Goal: Obtain resource: Obtain resource

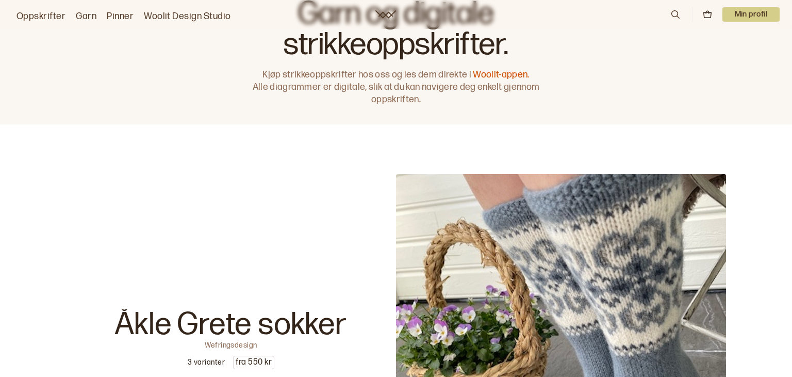
scroll to position [26, 0]
click at [763, 11] on p "Min profil" at bounding box center [752, 14] width 58 height 14
click at [729, 43] on div "Profil" at bounding box center [739, 41] width 82 height 21
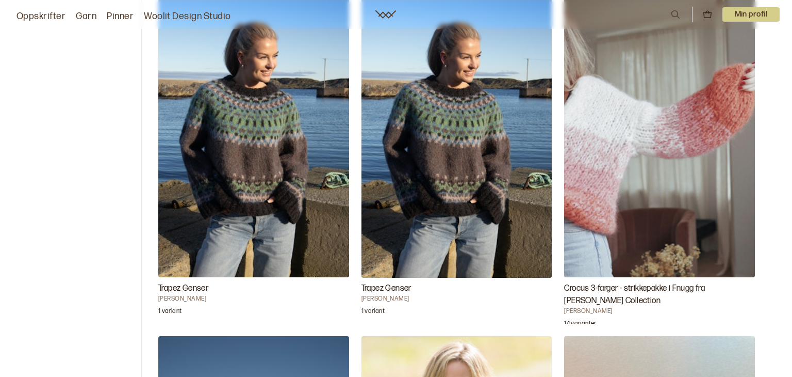
scroll to position [89, 0]
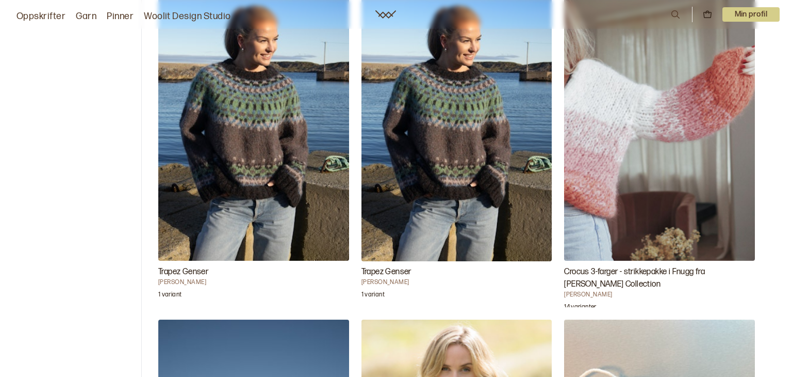
click at [450, 141] on img "Trapez Genser" at bounding box center [457, 118] width 191 height 286
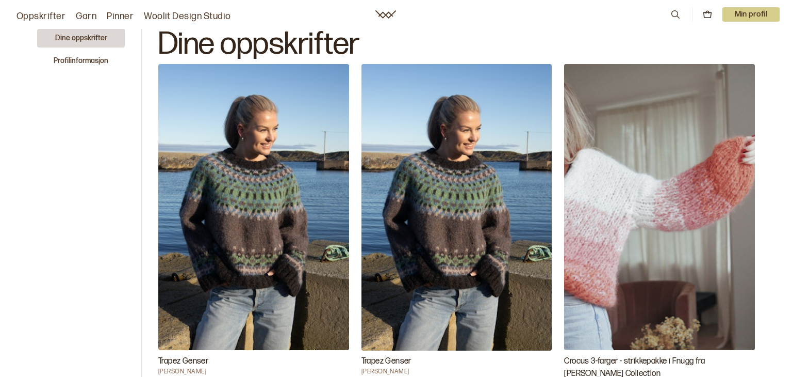
click at [207, 163] on img "Trapez Genser" at bounding box center [253, 207] width 191 height 286
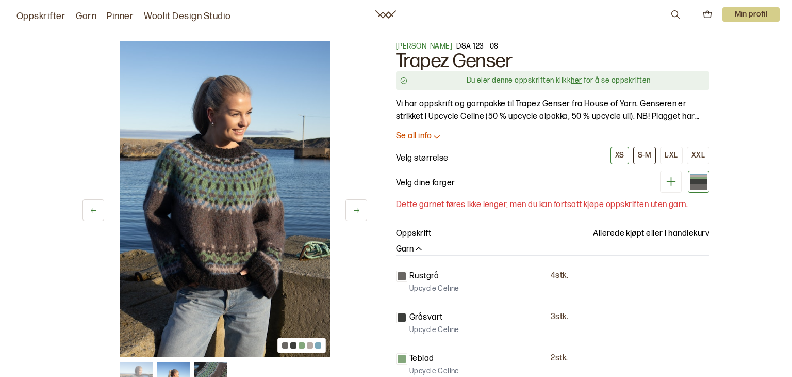
click at [645, 152] on div "S-M" at bounding box center [644, 155] width 13 height 9
click at [435, 135] on icon at bounding box center [437, 136] width 10 height 10
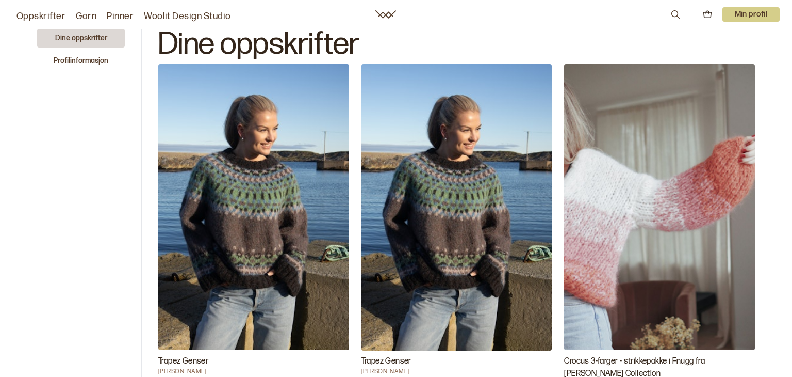
click at [207, 157] on img "Trapez Genser" at bounding box center [253, 207] width 191 height 286
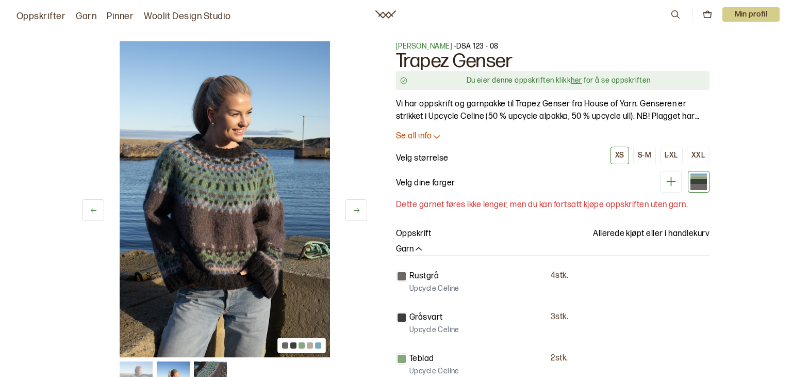
click at [425, 137] on p "Se all info" at bounding box center [414, 136] width 36 height 11
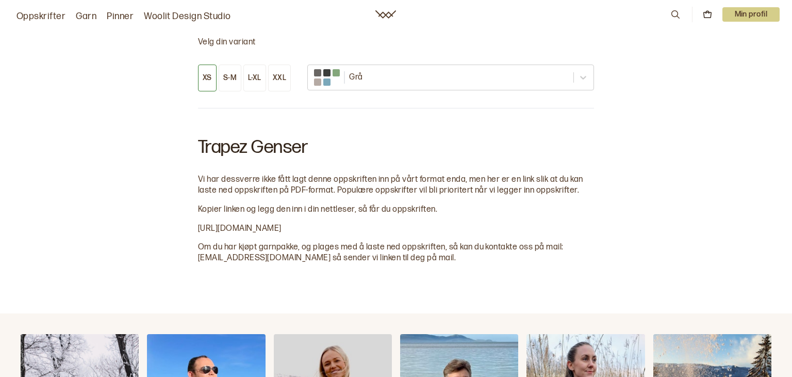
scroll to position [995, 0]
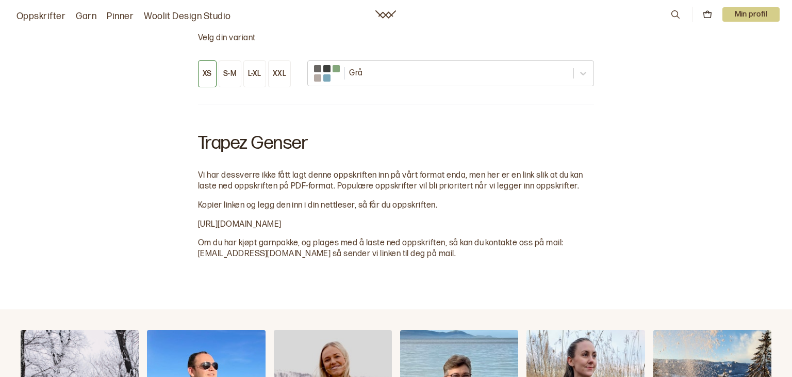
drag, startPoint x: 194, startPoint y: 221, endPoint x: 481, endPoint y: 221, distance: 287.4
click at [481, 221] on div "Velg din variant XS S-M L-XL XXL Grå Trapez Genser Vi har dessverre ikke fått l…" at bounding box center [396, 146] width 792 height 326
copy span "[URL][DOMAIN_NAME]"
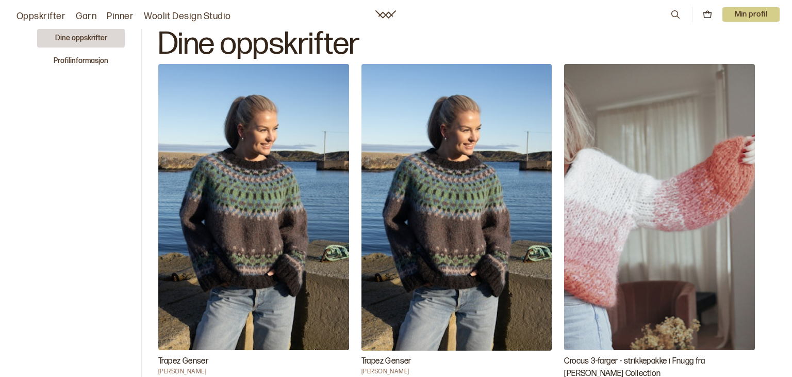
click at [184, 98] on img "Trapez Genser" at bounding box center [253, 207] width 191 height 286
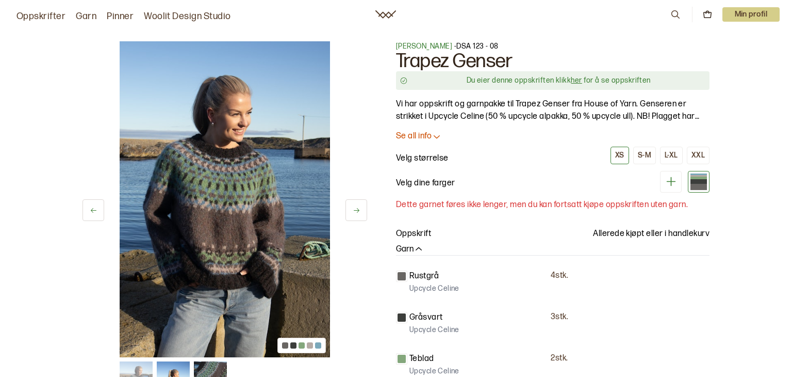
click at [431, 134] on p "Se all info" at bounding box center [414, 136] width 36 height 11
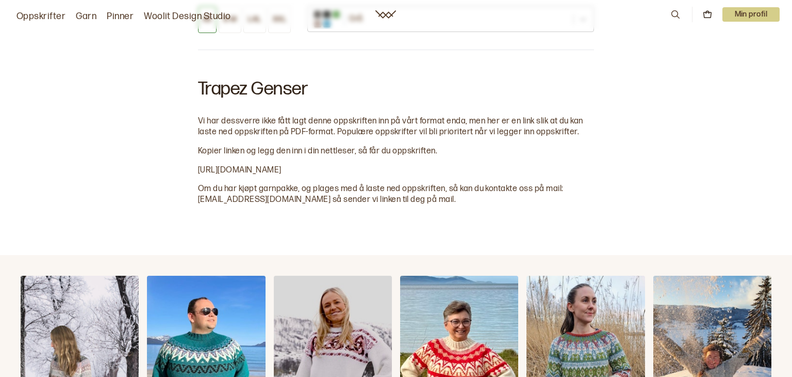
scroll to position [1049, 0]
drag, startPoint x: 198, startPoint y: 166, endPoint x: 487, endPoint y: 167, distance: 288.9
click at [487, 167] on div "Trapez Genser Vi har dessverre ikke fått lagt denne oppskriften inn på vårt for…" at bounding box center [396, 135] width 396 height 139
copy span "[URL][DOMAIN_NAME]"
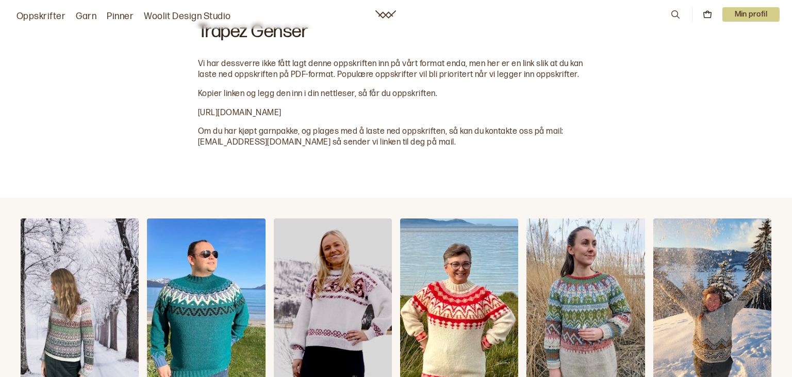
scroll to position [1105, 0]
